Goal: Task Accomplishment & Management: Use online tool/utility

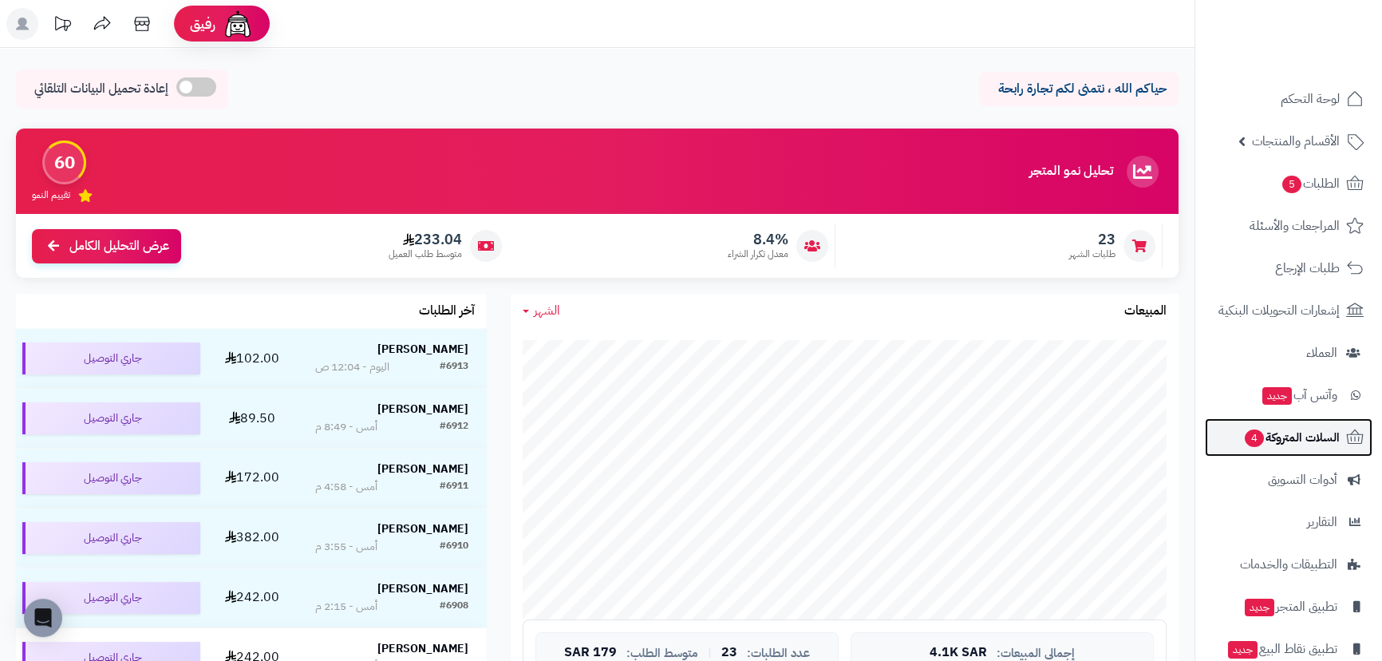
click at [1262, 424] on link "السلات المتروكة 4" at bounding box center [1289, 437] width 168 height 38
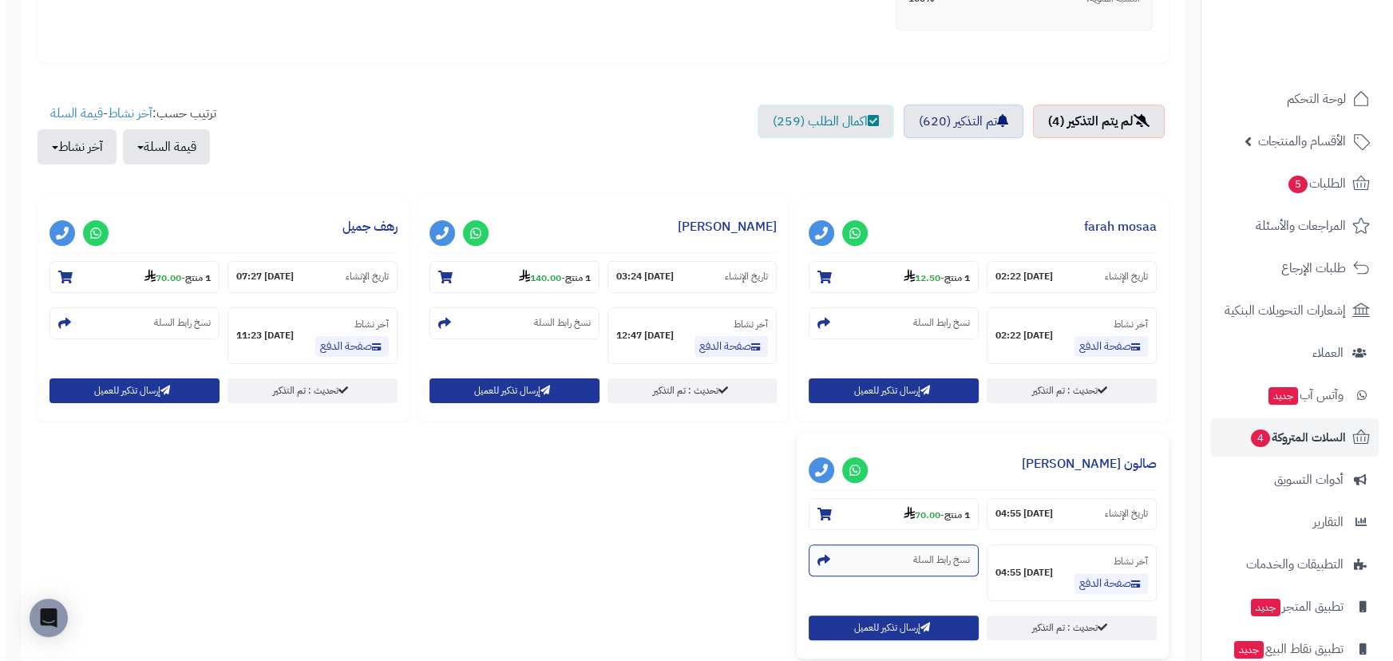
scroll to position [646, 0]
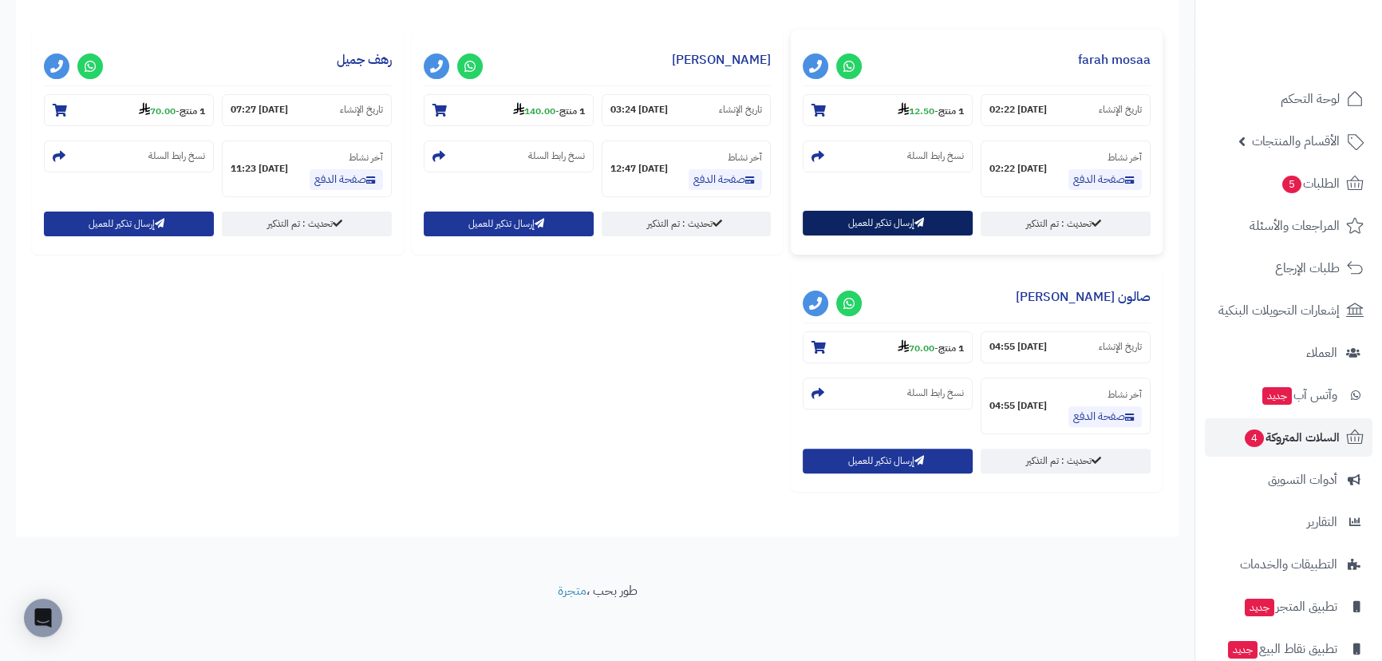
click at [892, 230] on button "إرسال تذكير للعميل" at bounding box center [888, 223] width 170 height 25
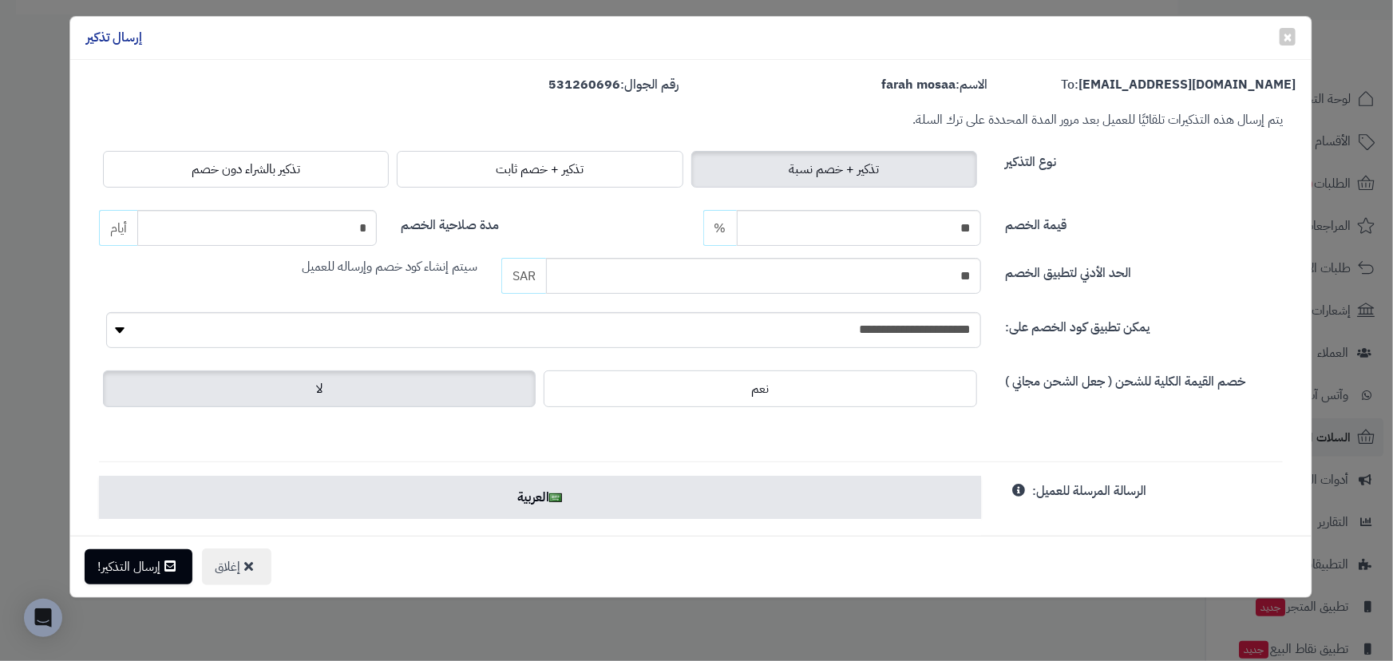
scroll to position [0, 0]
click at [283, 162] on div at bounding box center [696, 330] width 1393 height 661
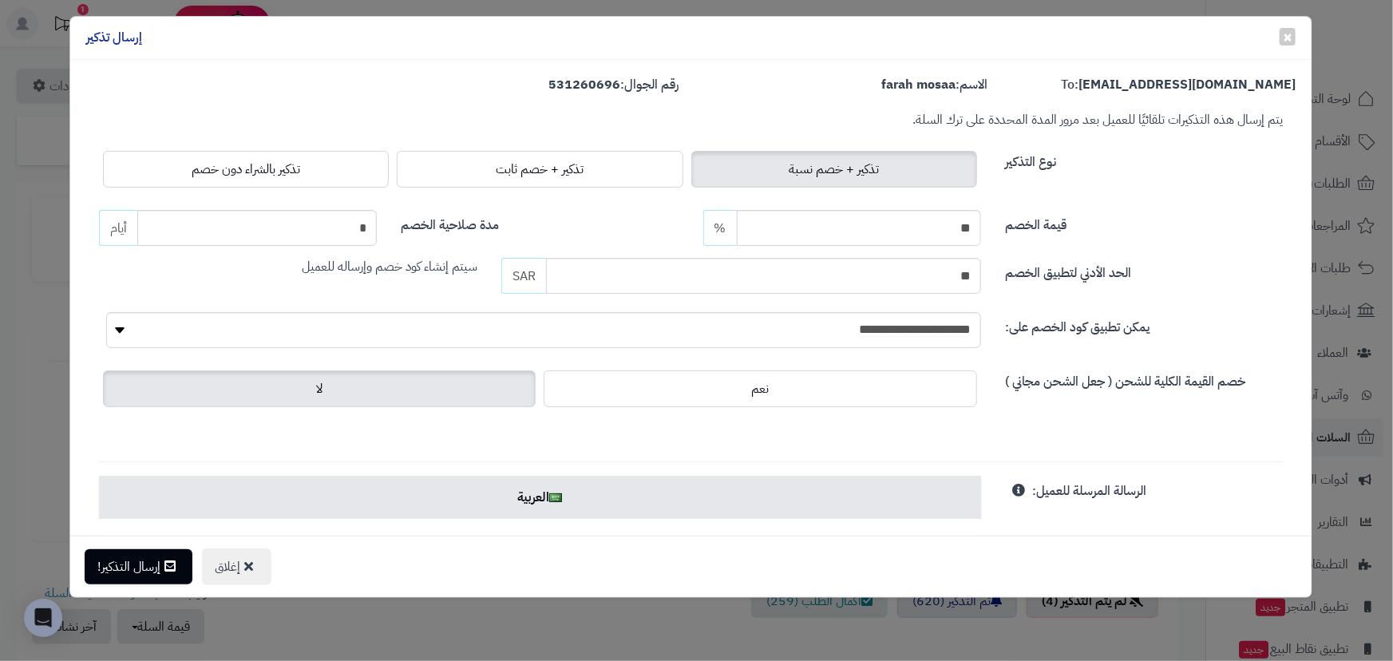
scroll to position [646, 0]
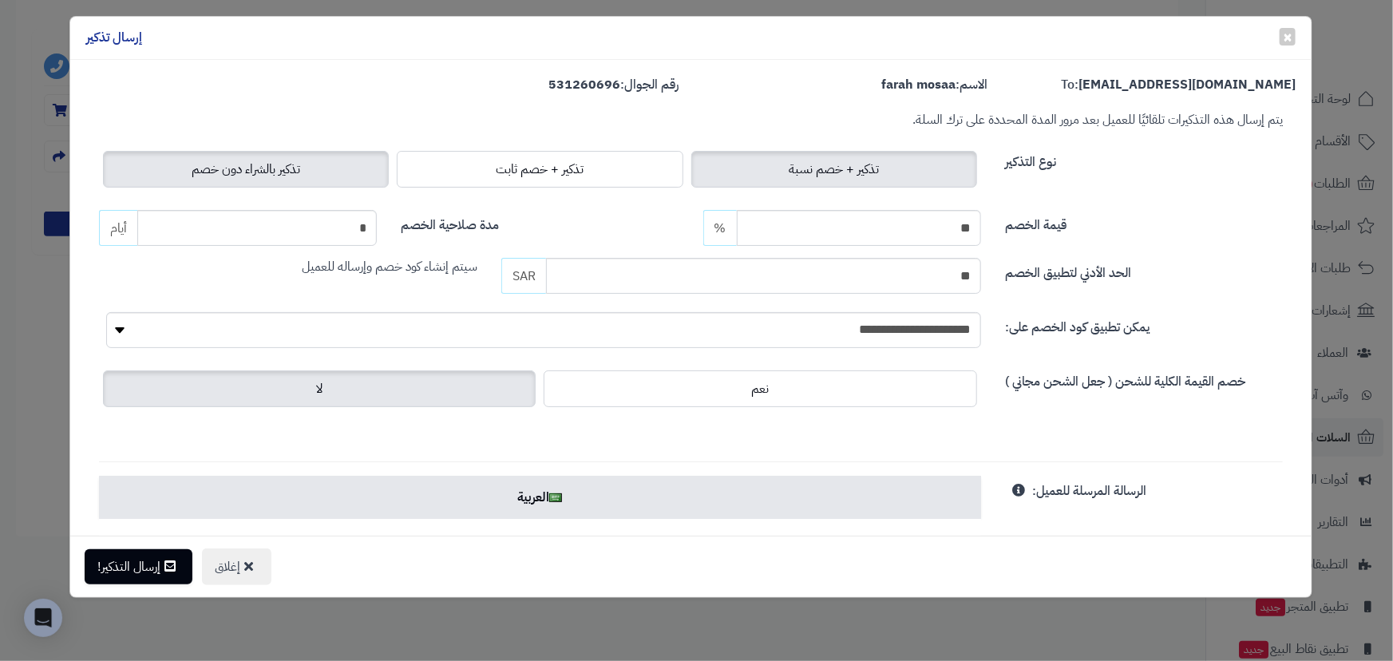
click at [294, 160] on span "تذكير بالشراء دون خصم" at bounding box center [246, 169] width 109 height 19
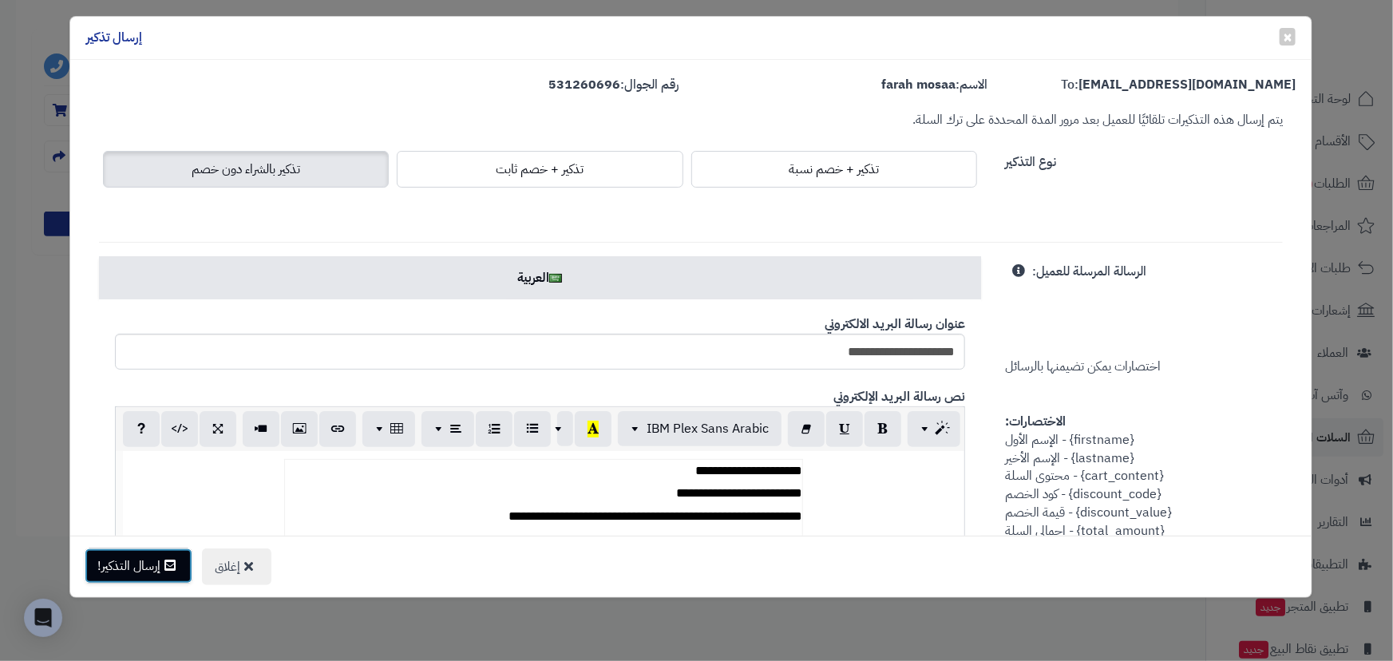
click at [152, 570] on button "إرسال التذكير!" at bounding box center [139, 565] width 108 height 35
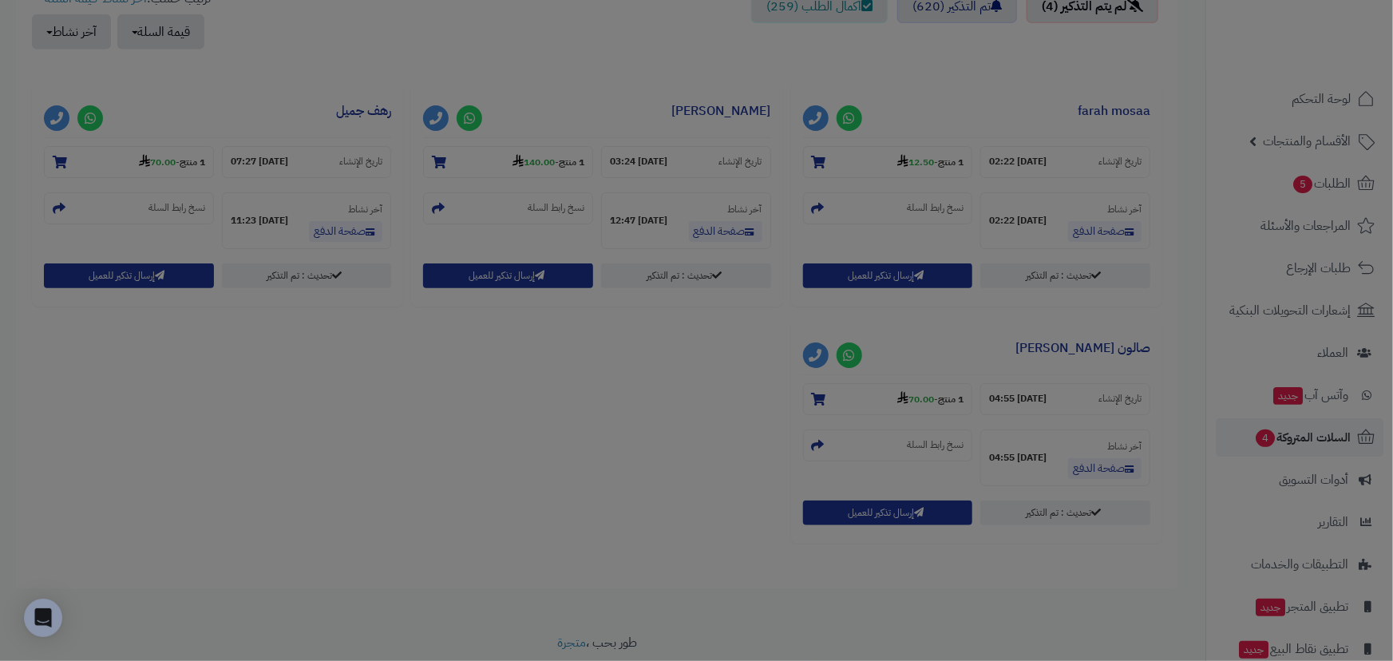
scroll to position [697, 0]
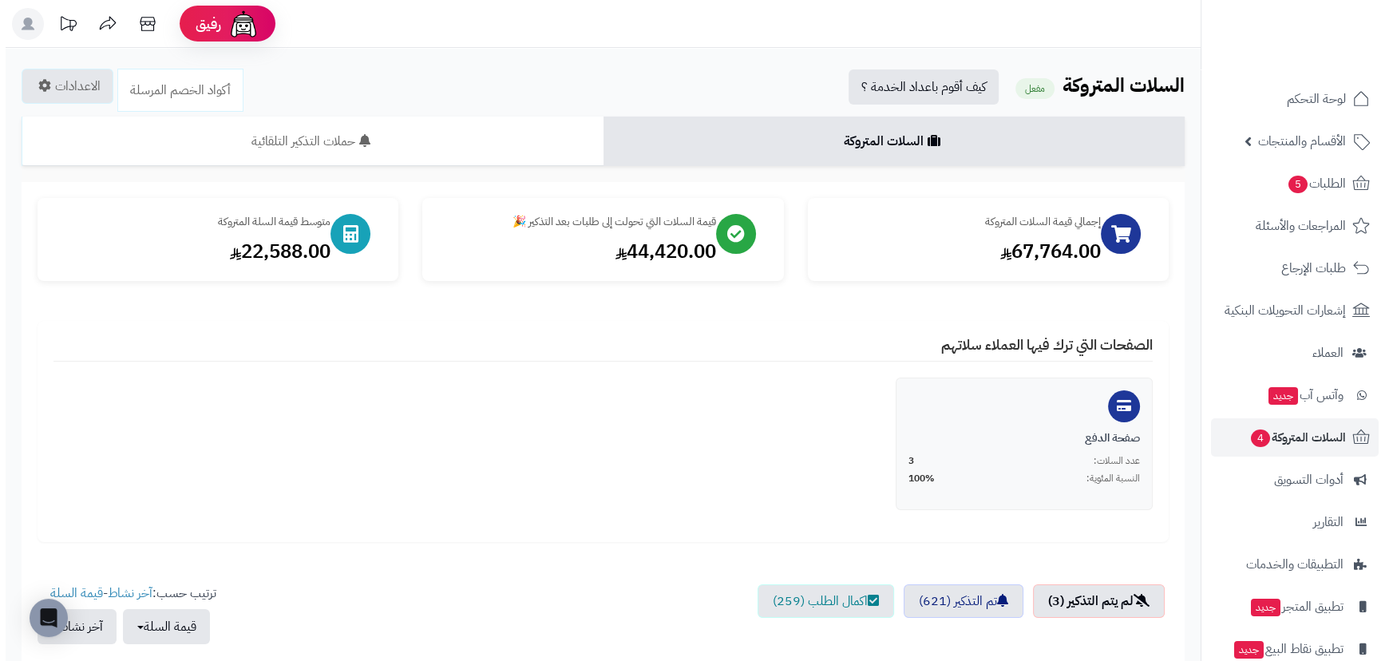
scroll to position [409, 0]
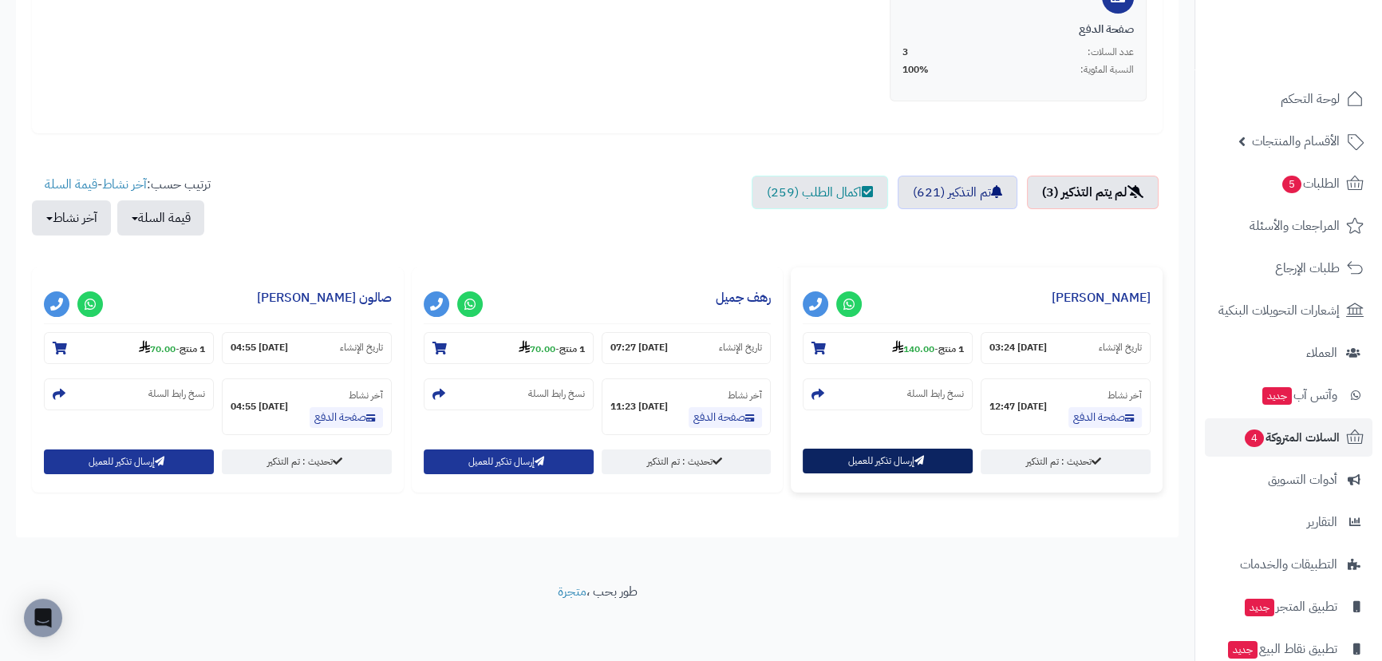
click at [854, 463] on button "إرسال تذكير للعميل" at bounding box center [888, 460] width 170 height 25
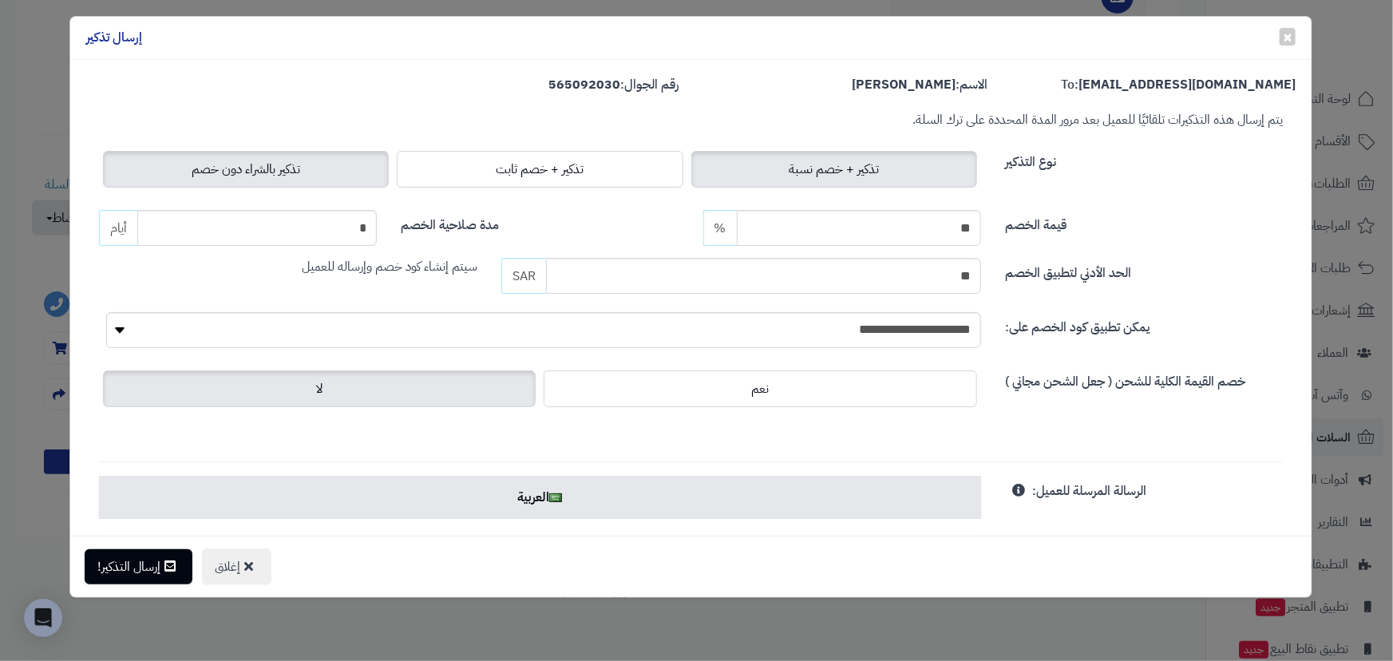
click at [357, 184] on label "تذكير بالشراء دون خصم" at bounding box center [246, 169] width 286 height 37
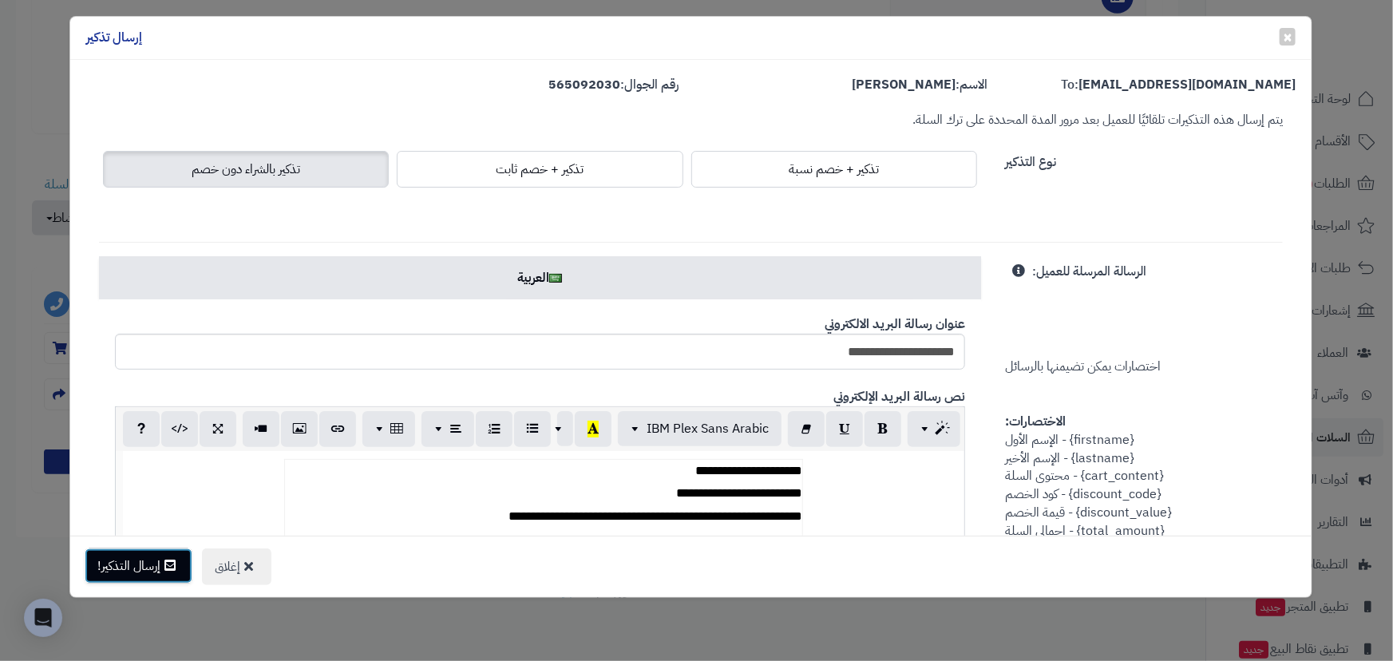
click at [156, 559] on button "إرسال التذكير!" at bounding box center [139, 565] width 108 height 35
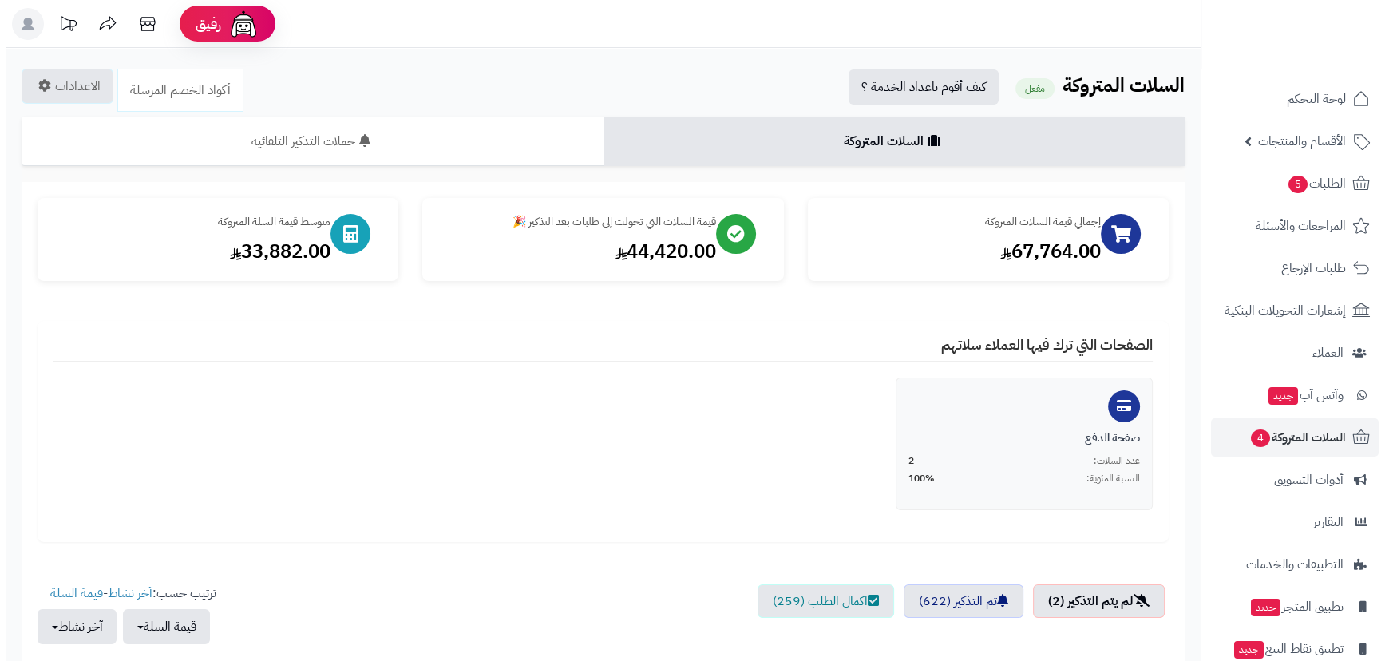
scroll to position [409, 0]
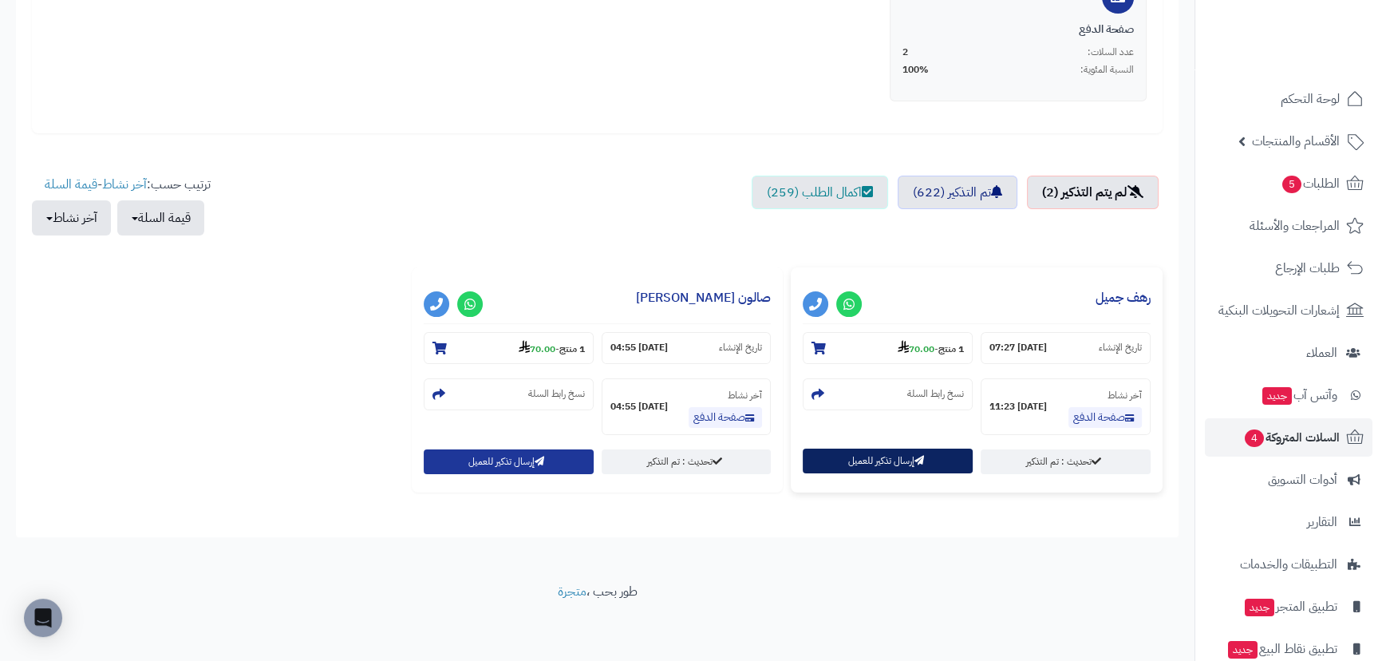
click at [878, 450] on button "إرسال تذكير للعميل" at bounding box center [888, 460] width 170 height 25
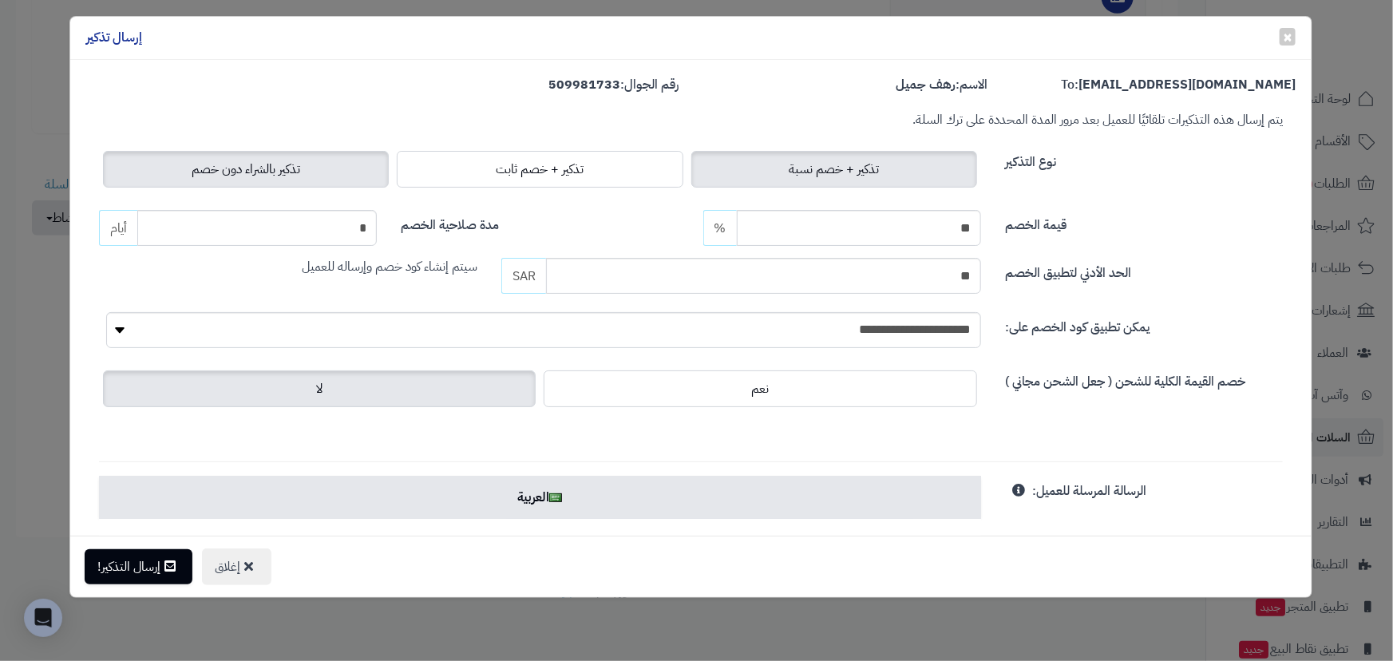
click at [261, 166] on label "تذكير بالشراء دون خصم" at bounding box center [246, 169] width 286 height 37
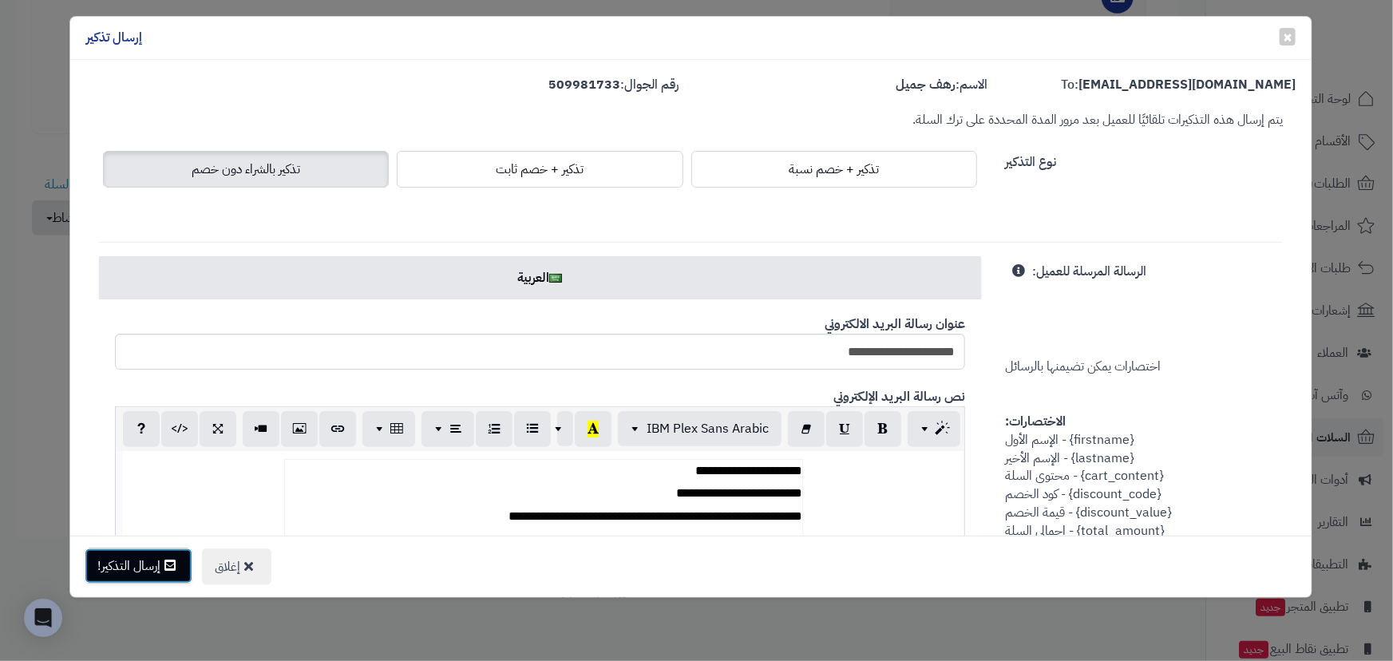
click at [151, 561] on button "إرسال التذكير!" at bounding box center [139, 565] width 108 height 35
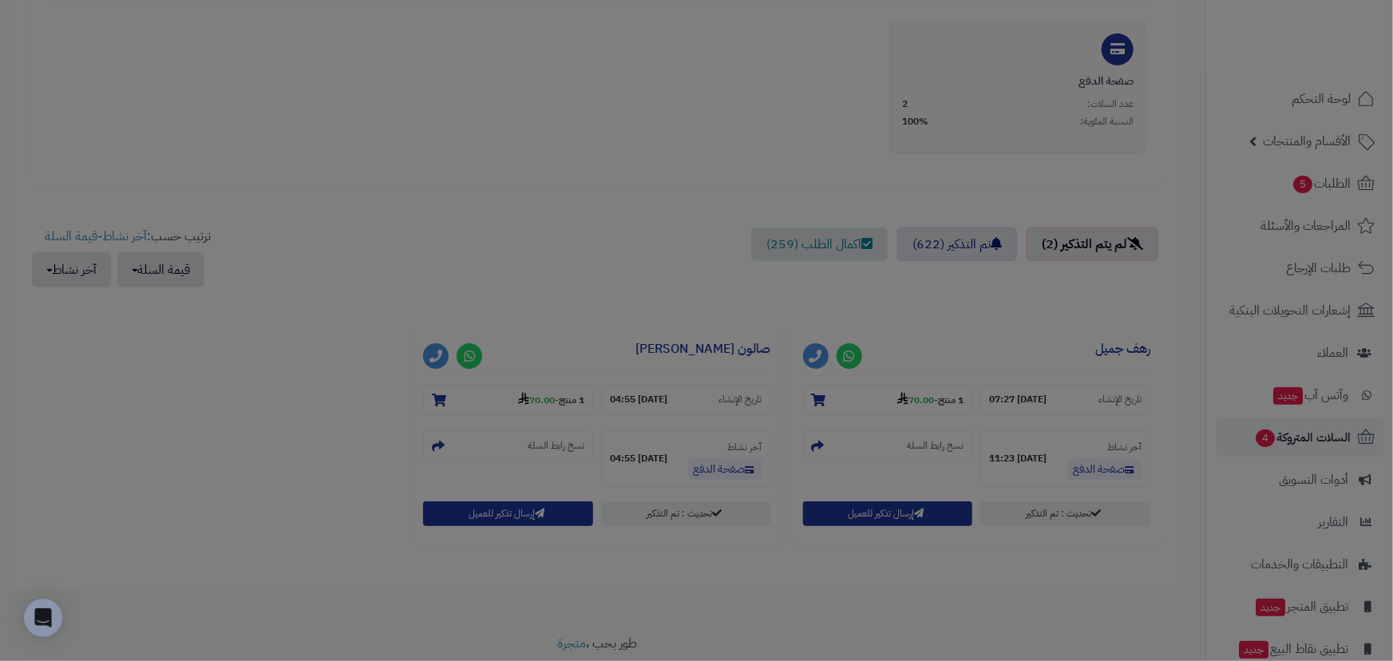
scroll to position [460, 0]
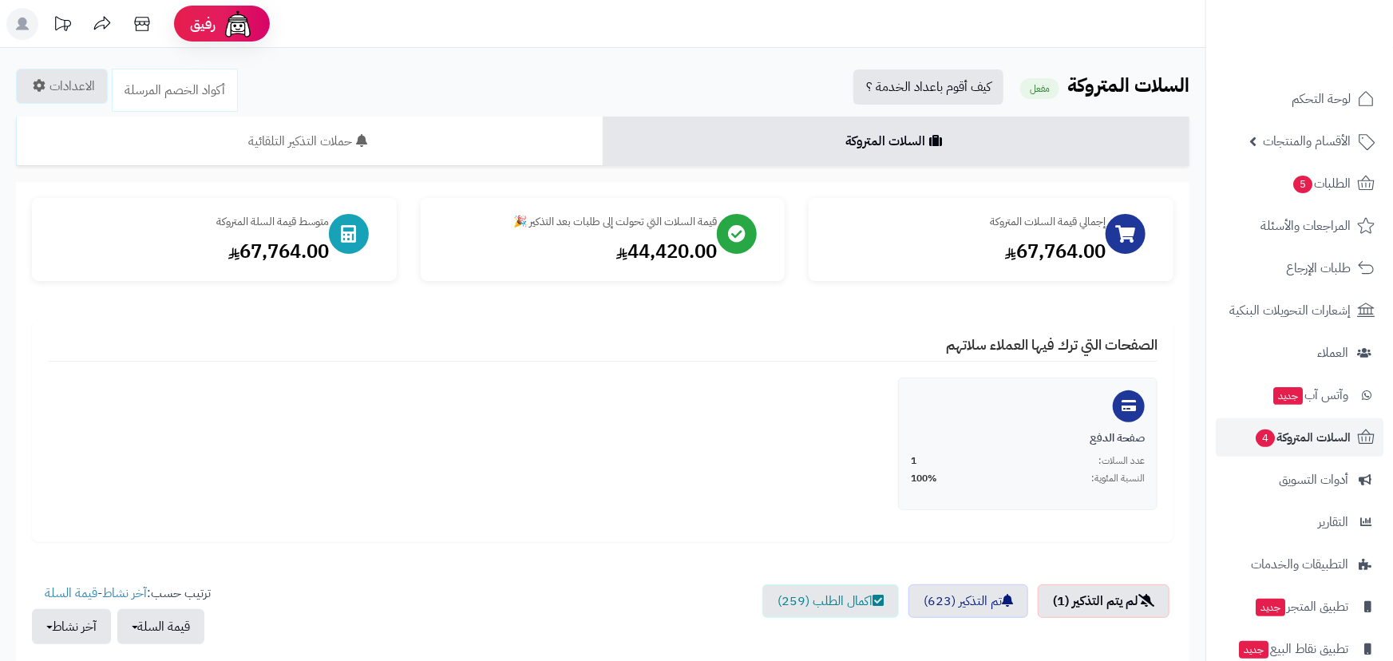
scroll to position [409, 0]
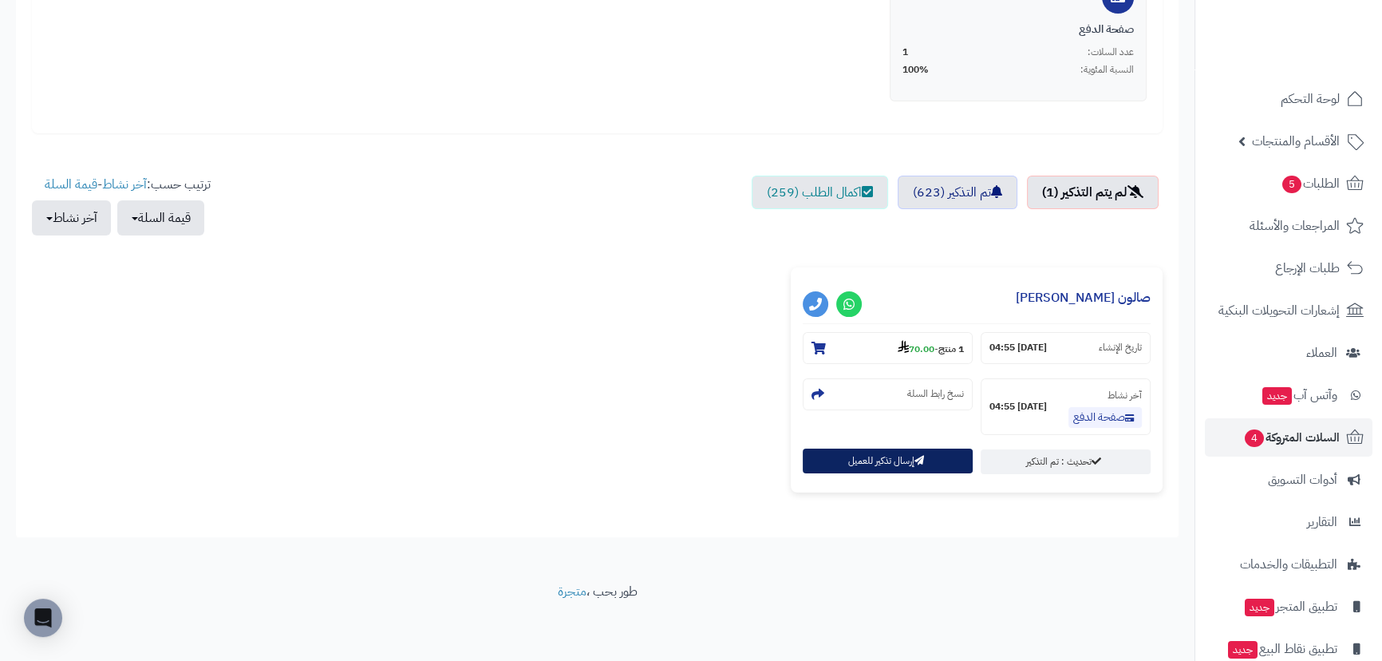
click at [926, 460] on button "إرسال تذكير للعميل" at bounding box center [888, 460] width 170 height 25
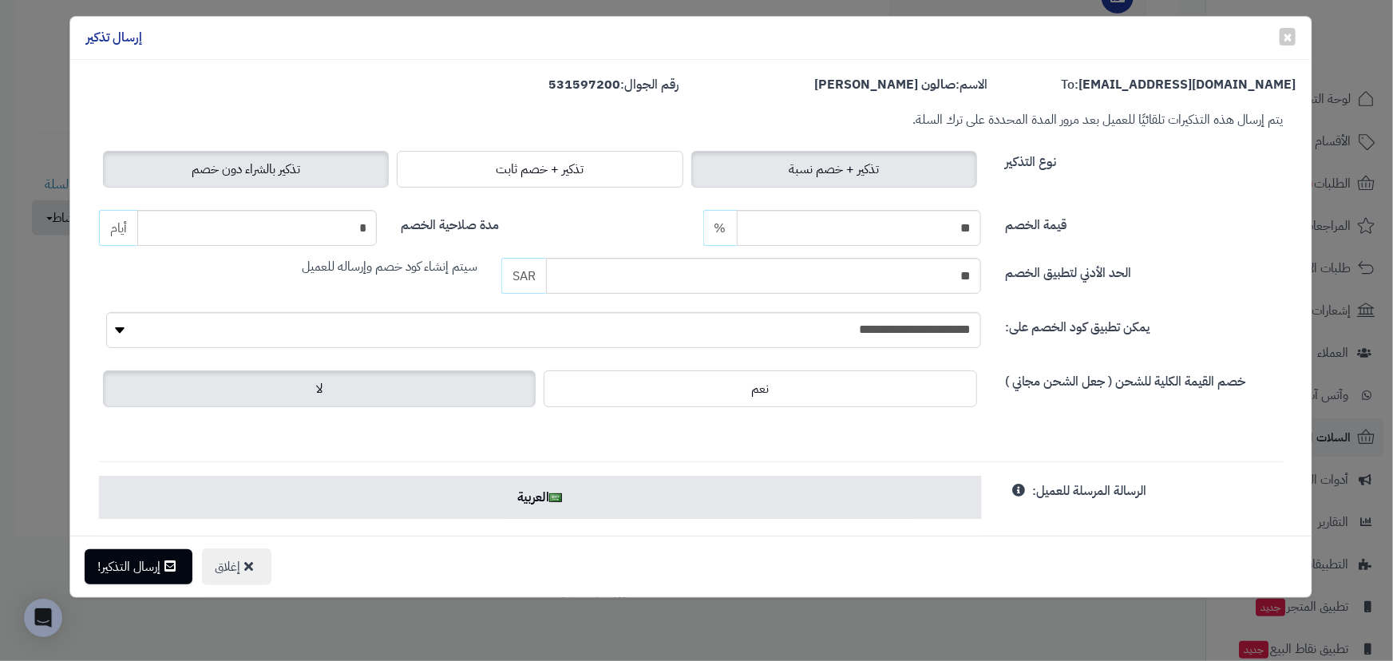
click at [283, 180] on label "تذكير بالشراء دون خصم" at bounding box center [246, 169] width 286 height 37
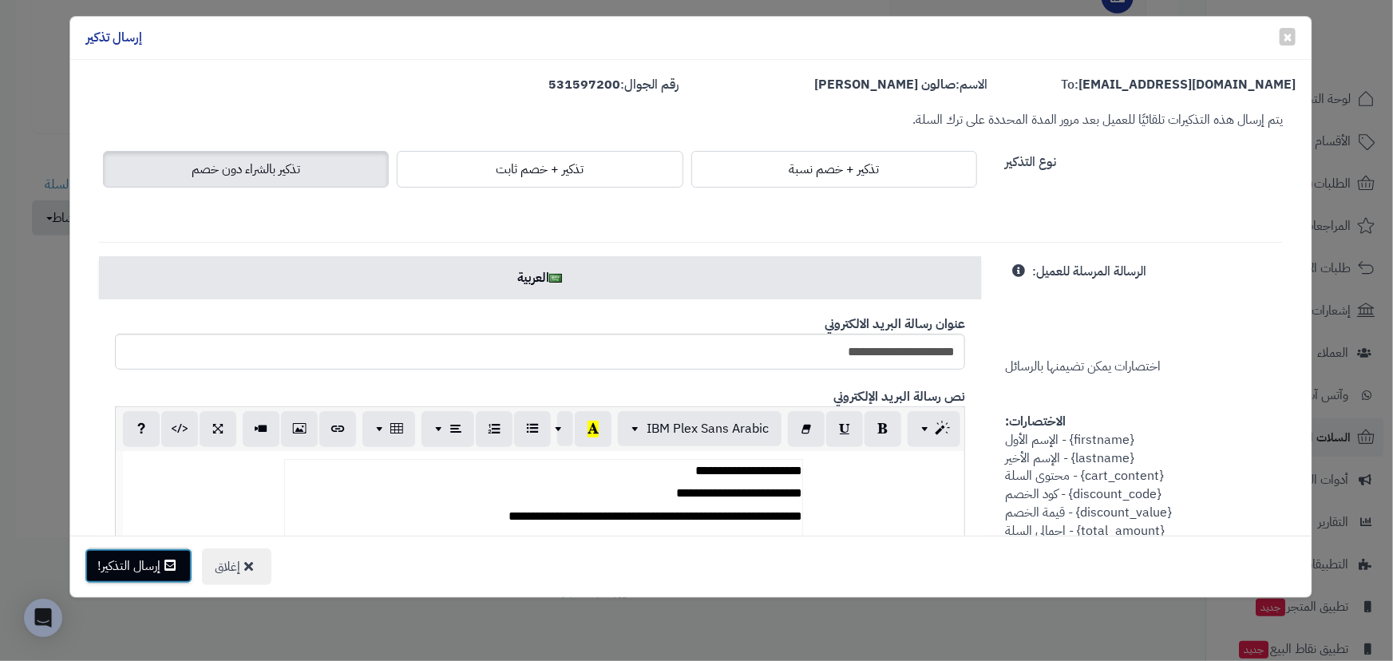
click at [131, 566] on button "إرسال التذكير!" at bounding box center [139, 565] width 108 height 35
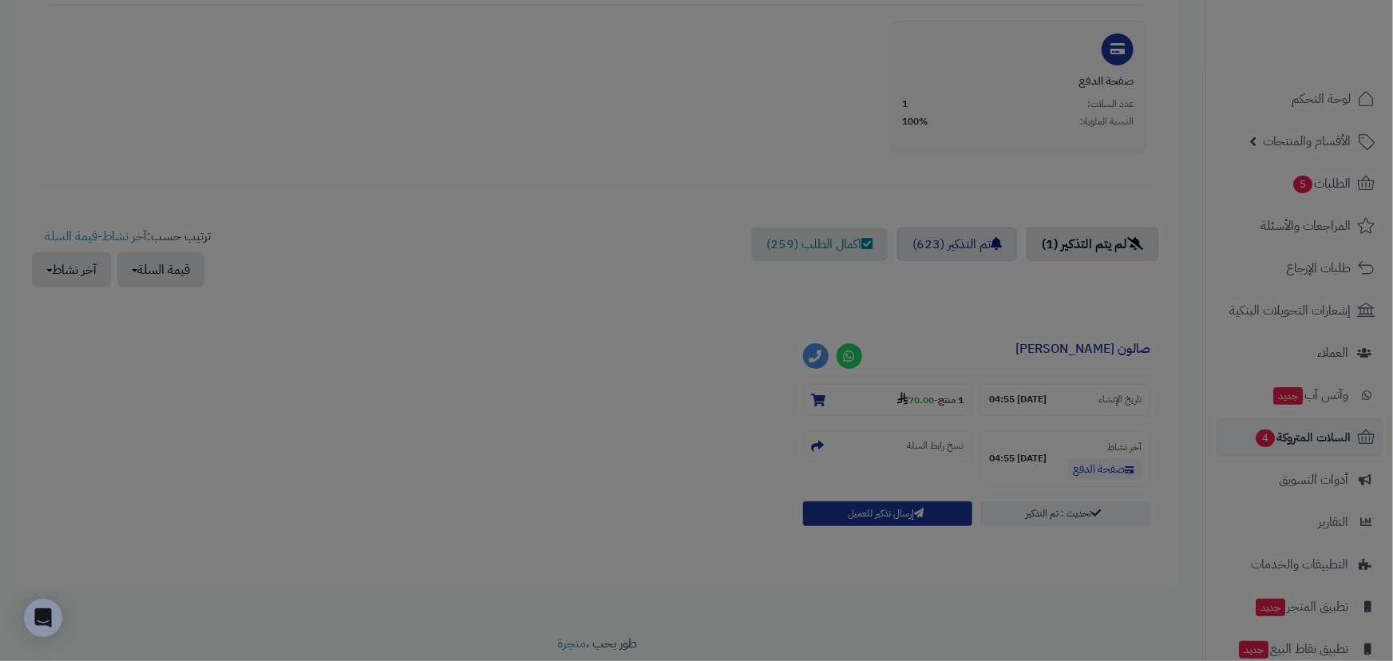
scroll to position [460, 0]
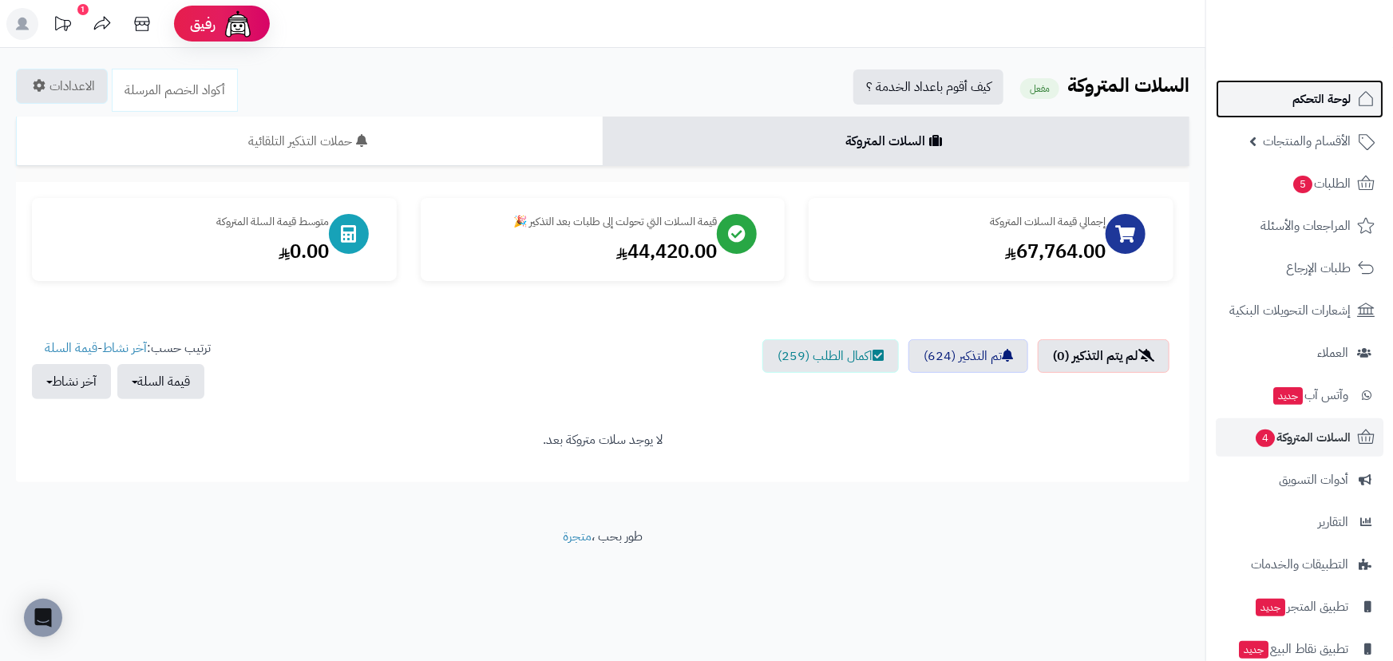
click at [1308, 93] on span "لوحة التحكم" at bounding box center [1321, 99] width 58 height 22
